Goal: Find specific page/section: Find specific page/section

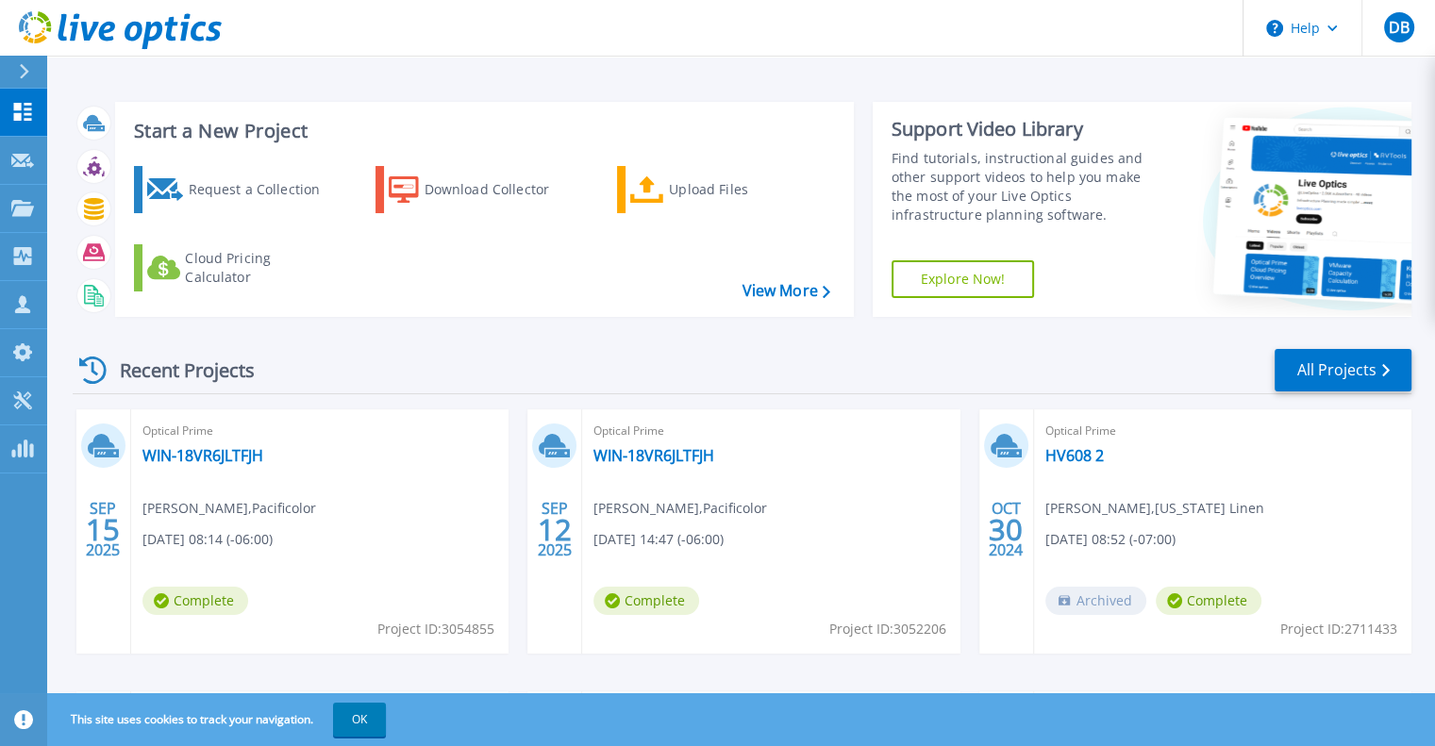
click at [487, 350] on div "Recent Projects All Projects" at bounding box center [742, 370] width 1339 height 47
click at [487, 343] on div "Recent Projects All Projects [DATE] Optical Prime WIN-18VR6JLTFJH [PERSON_NAME]…" at bounding box center [742, 660] width 1339 height 657
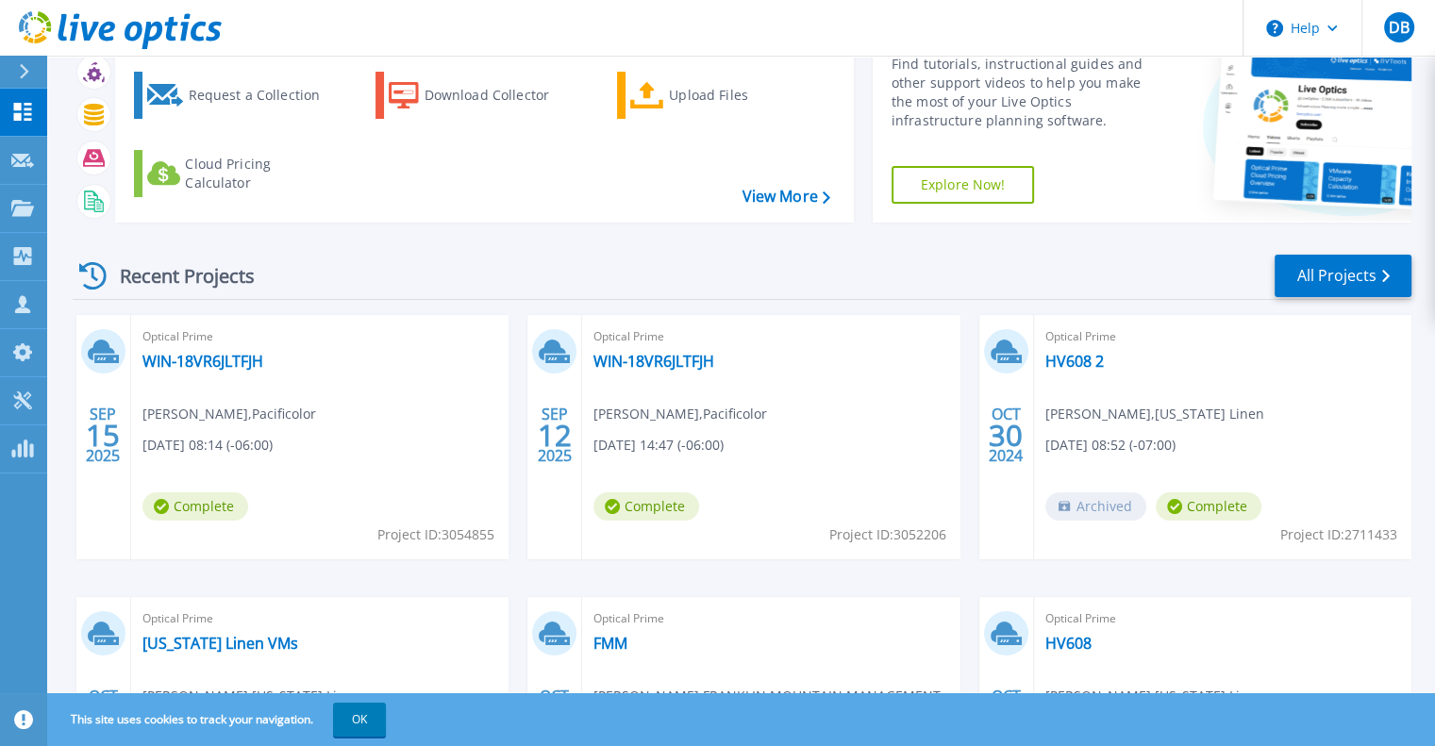
click at [501, 298] on div "Recent Projects All Projects" at bounding box center [742, 276] width 1339 height 47
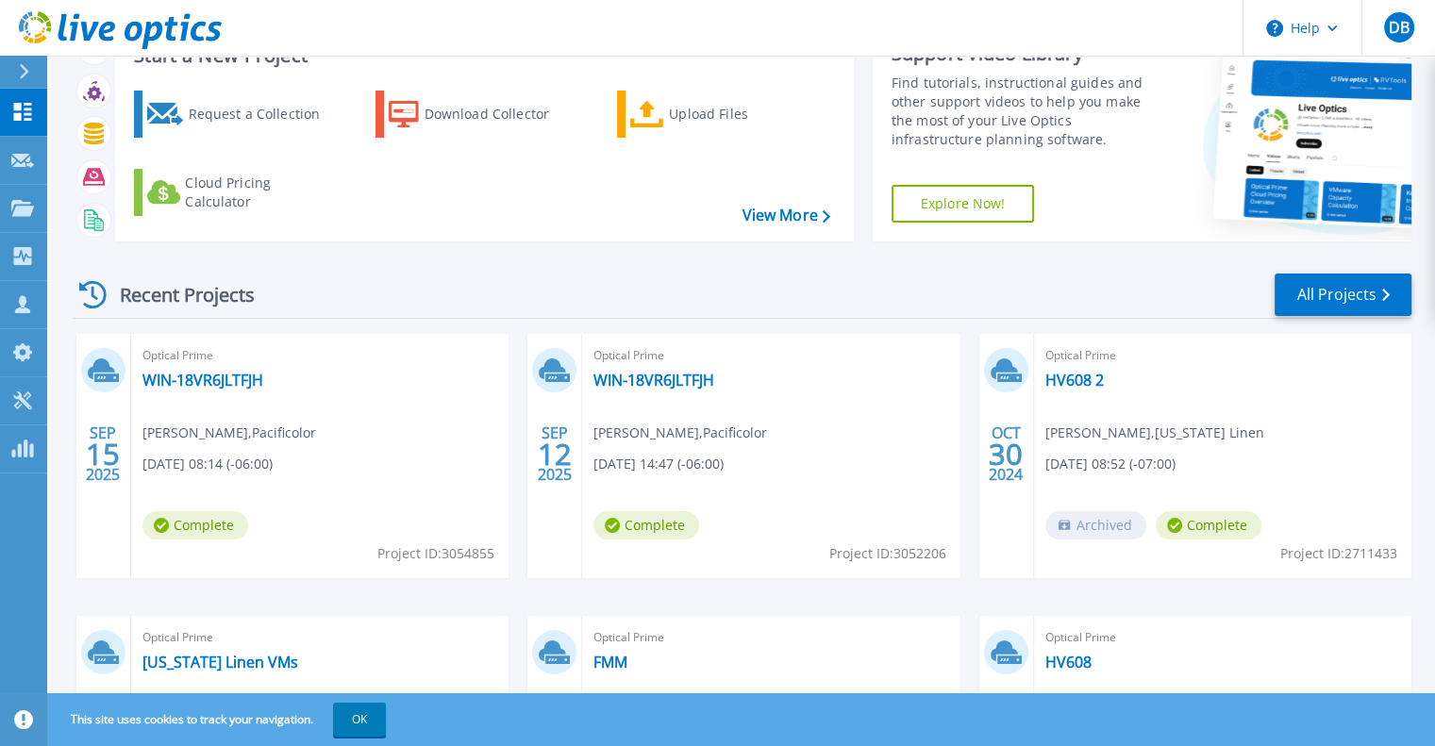
scroll to position [0, 0]
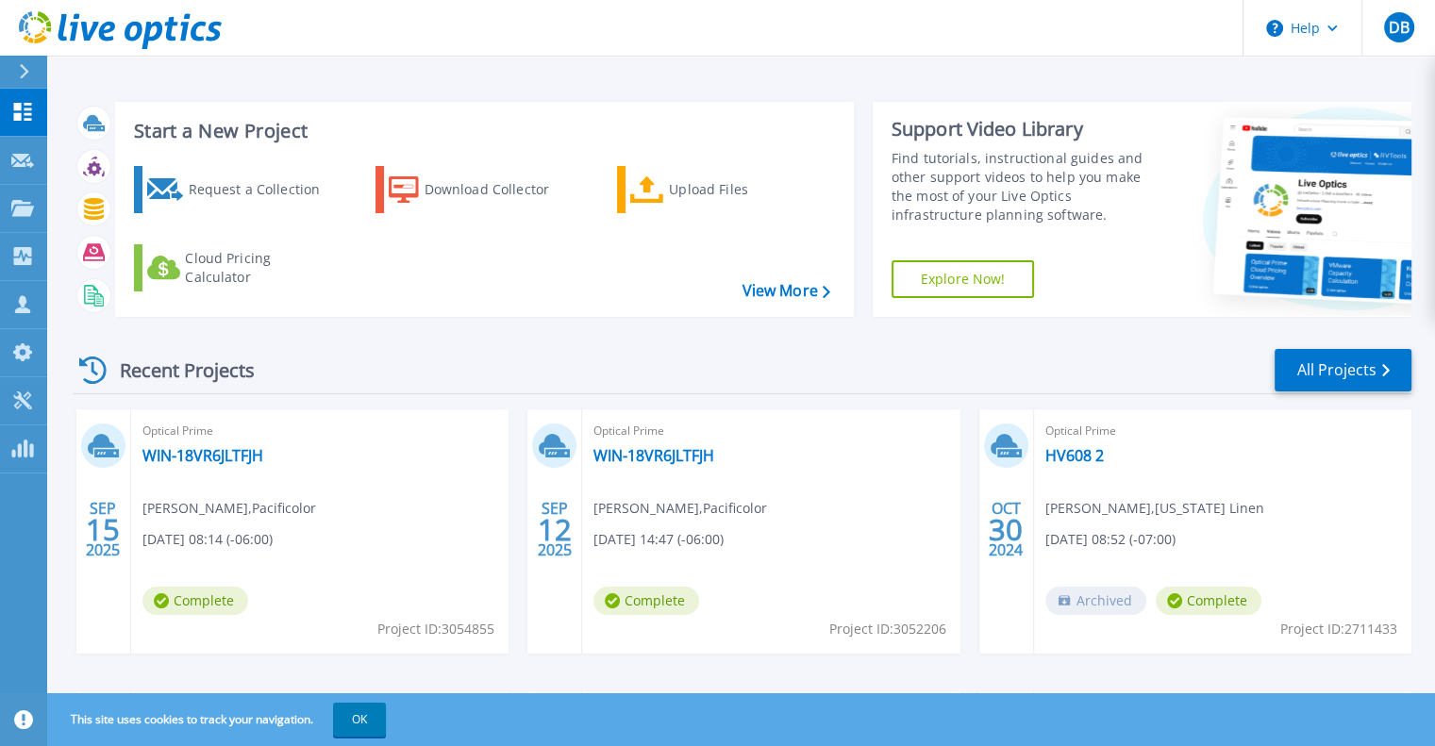
click at [456, 339] on div "Recent Projects All Projects [DATE] Optical Prime WIN-18VR6JLTFJH [PERSON_NAME]…" at bounding box center [742, 660] width 1339 height 657
click at [78, 207] on p "Projects" at bounding box center [74, 209] width 50 height 49
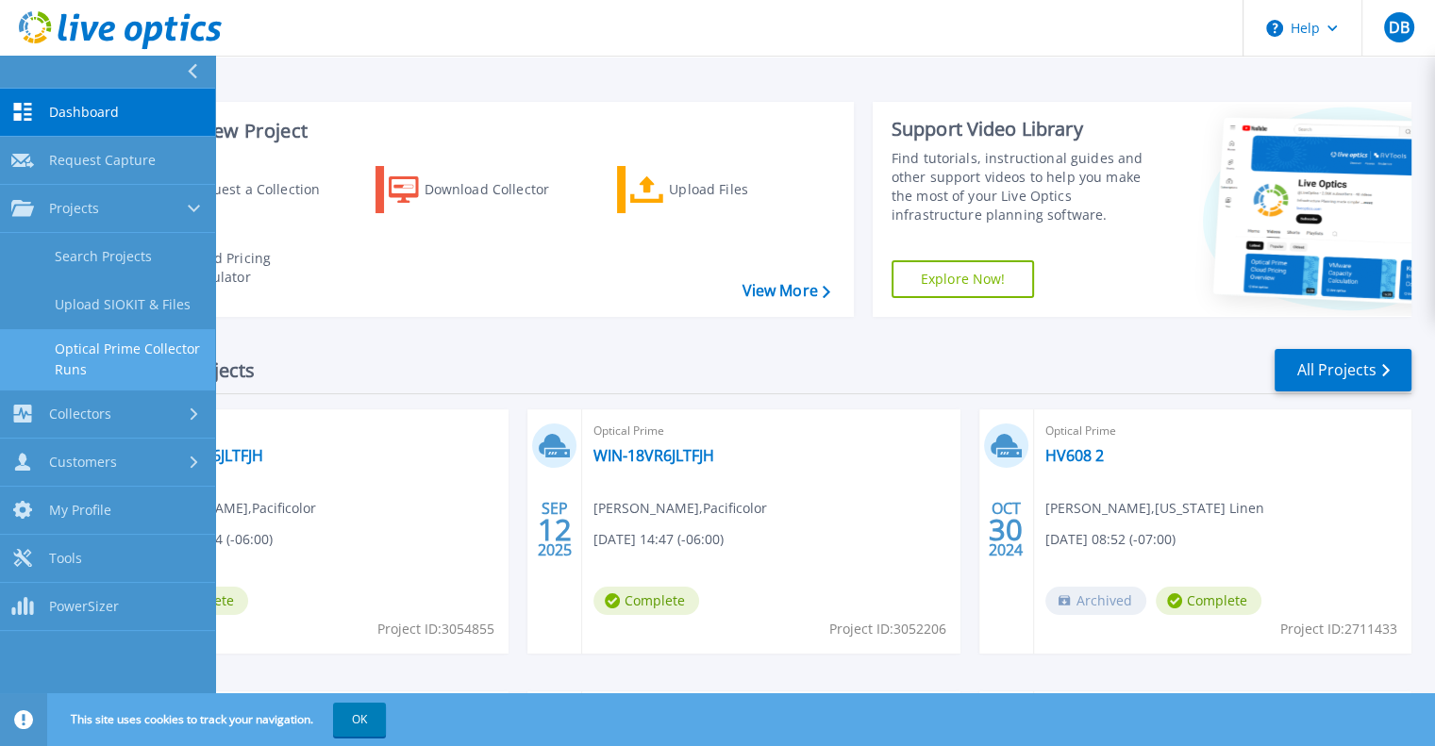
click at [88, 337] on link "Optical Prime Collector Runs" at bounding box center [107, 359] width 215 height 60
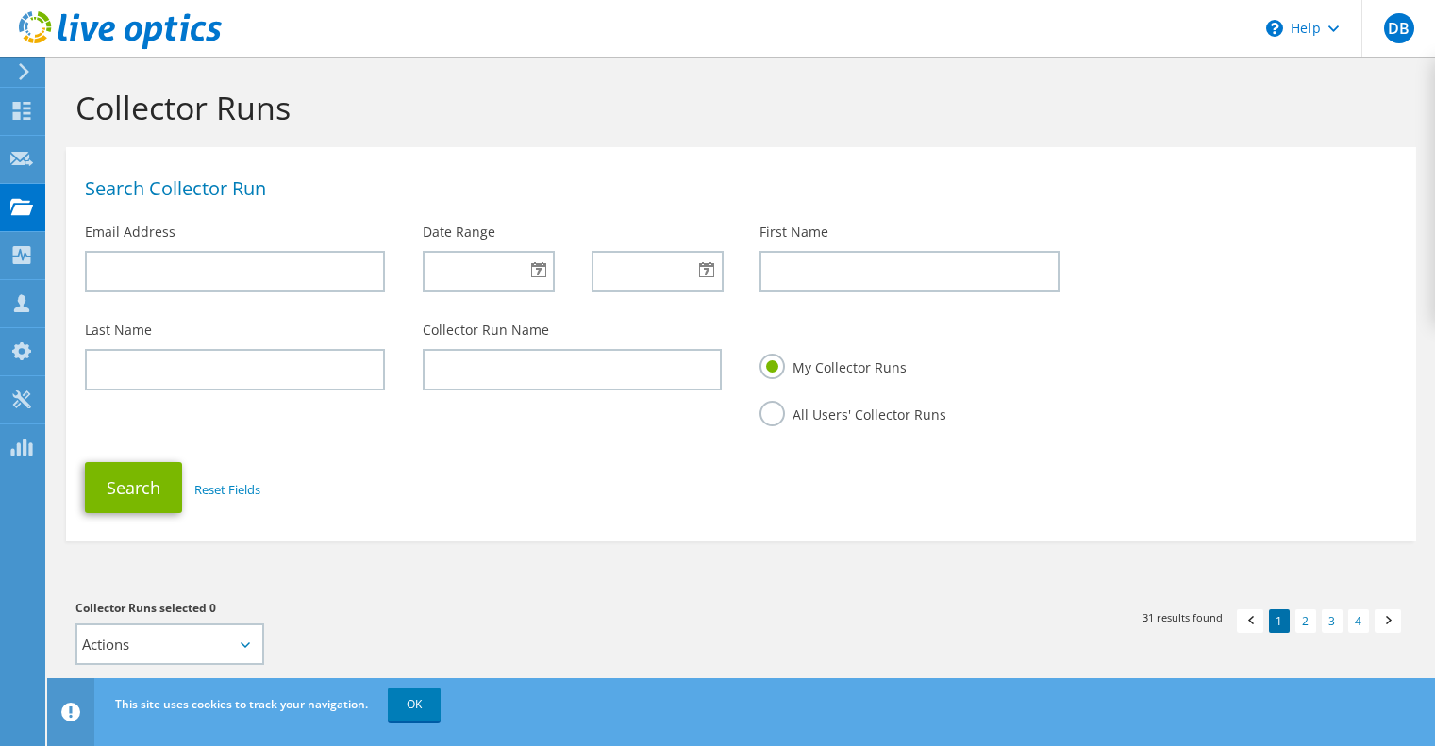
scroll to position [566, 0]
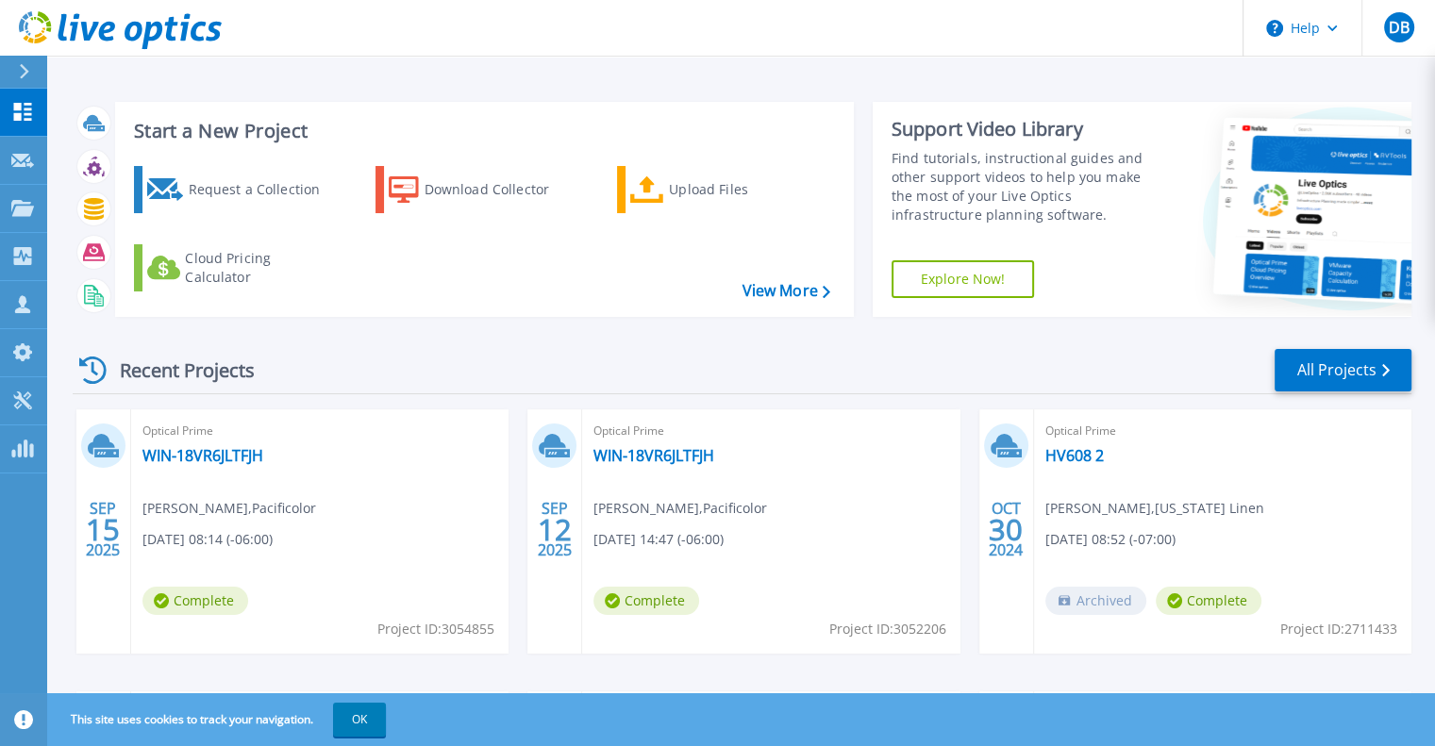
click at [438, 43] on header "Help DB Partner Team Member [PERSON_NAME] [EMAIL_ADDRESS][PERSON_NAME][DOMAIN_N…" at bounding box center [717, 28] width 1435 height 57
click at [546, 342] on div "Recent Projects All Projects [DATE] Optical Prime WIN-18VR6JLTFJH [PERSON_NAME]…" at bounding box center [742, 660] width 1339 height 657
